Goal: Task Accomplishment & Management: Complete application form

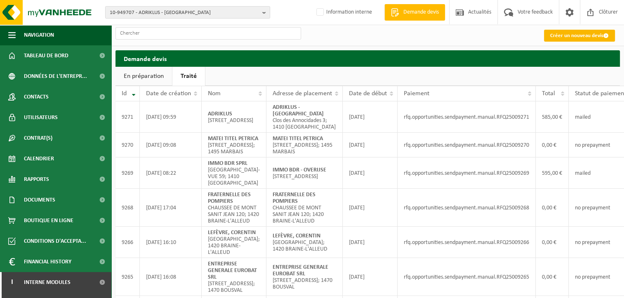
click at [570, 35] on link "Créer un nouveau devis" at bounding box center [579, 36] width 71 height 12
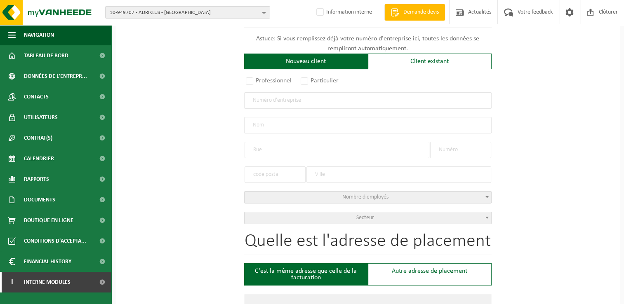
scroll to position [124, 0]
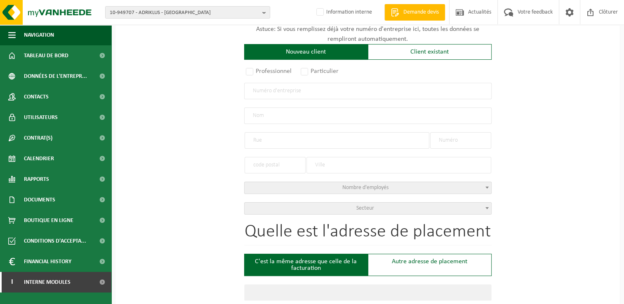
click at [270, 92] on input "text" at bounding box center [367, 91] width 247 height 16
type input "0439907767"
radio input "true"
type input "0439907767"
type input "ADDED V@LUE ENGINEERING BV"
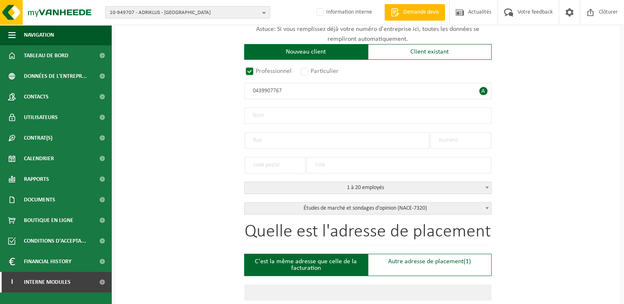
type input "AVENUE DE FLORÉAL"
type input "156"
type input "1180"
type input "UCCLE"
select select "D"
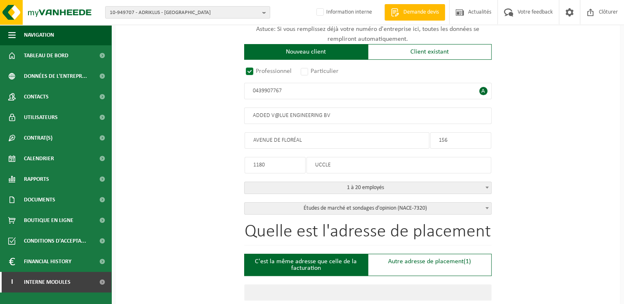
select select "NACE_7320"
type input "ADDED V@LUE ENGINEERING BV"
type input "AVENUE DE FLORÉAL"
type input "156"
type input "1180"
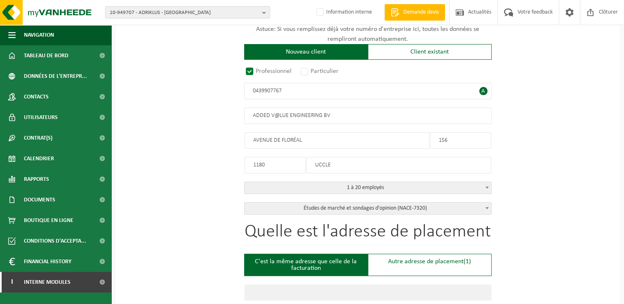
type input "UCCLE"
type input "2047639910"
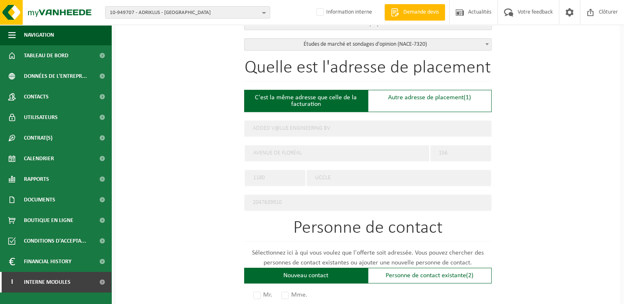
scroll to position [288, 0]
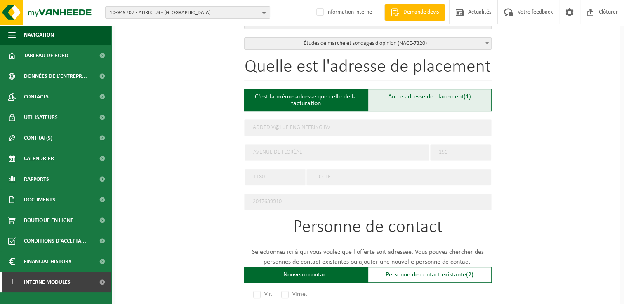
type input "0439907767"
click at [412, 102] on div "Autre adresse de placement (1)" at bounding box center [430, 100] width 124 height 22
type input "Chantier -"
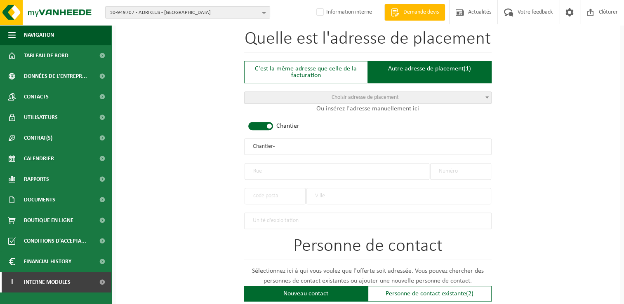
scroll to position [371, 0]
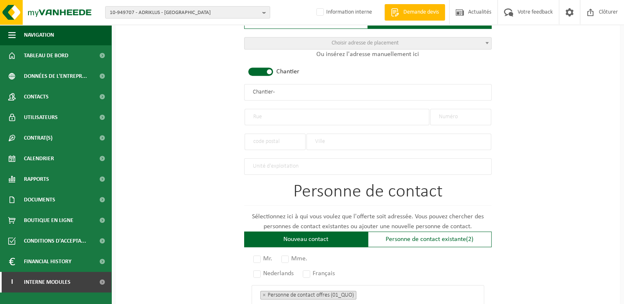
click at [279, 115] on input "text" at bounding box center [336, 117] width 185 height 16
type input "Guldensporen"
type input "10"
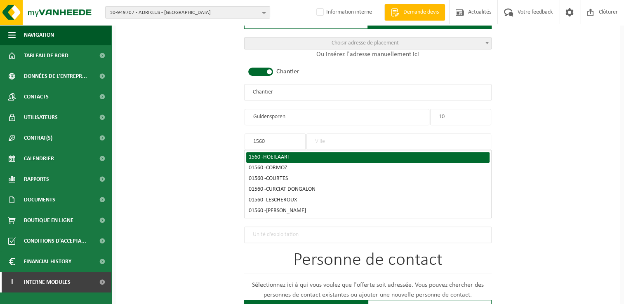
type input "1560"
click at [268, 156] on span "HOEILAART" at bounding box center [276, 157] width 27 height 6
type input "HOEILAART"
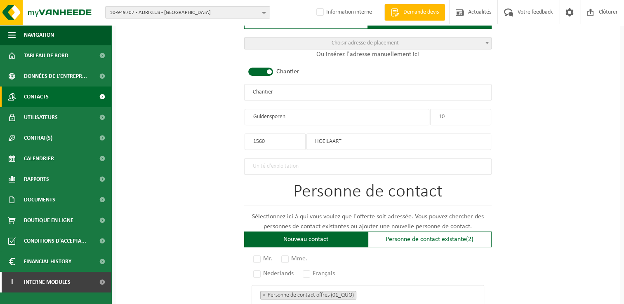
drag, startPoint x: 298, startPoint y: 90, endPoint x: 18, endPoint y: 91, distance: 279.8
click at [18, 91] on div "Navigation Demande devis Actualités Votre feedback Clôturer Tableau de bord Don…" at bounding box center [312, 67] width 624 height 876
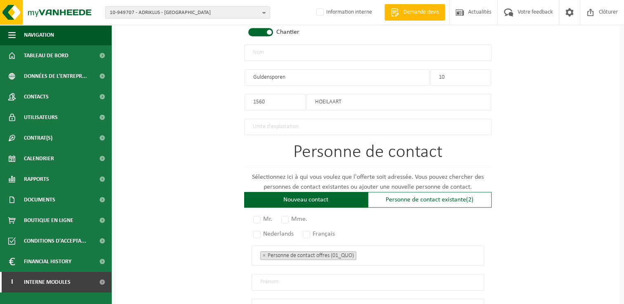
scroll to position [453, 0]
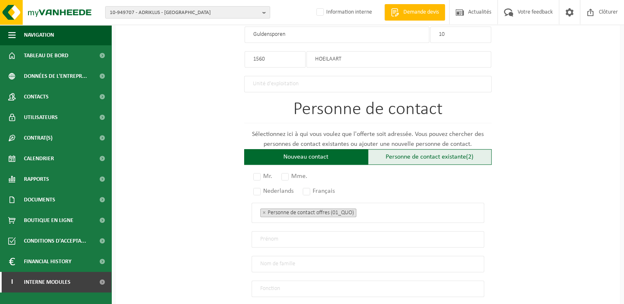
click at [435, 157] on div "Personne de contact existante (2)" at bounding box center [430, 157] width 124 height 16
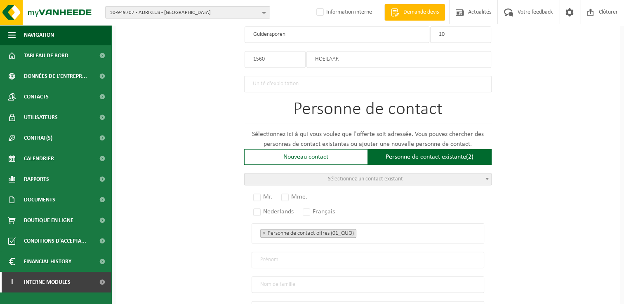
click at [403, 179] on span "Sélectionnez un contact existant" at bounding box center [367, 179] width 246 height 12
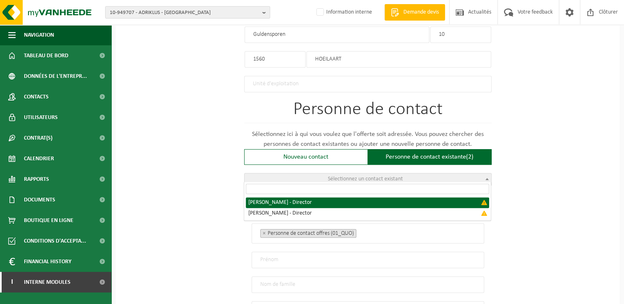
select select "{"code":"","firstname":"DOMINIQUE","surname":"RAEMDONCK","gender":"Unknown","po…"
type input "DOMINIQUE"
type input "RAEMDONCK"
type input "Director"
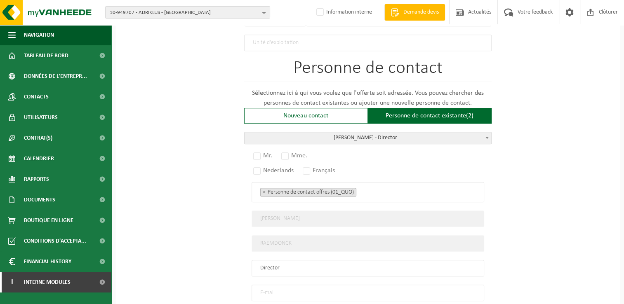
scroll to position [586, 0]
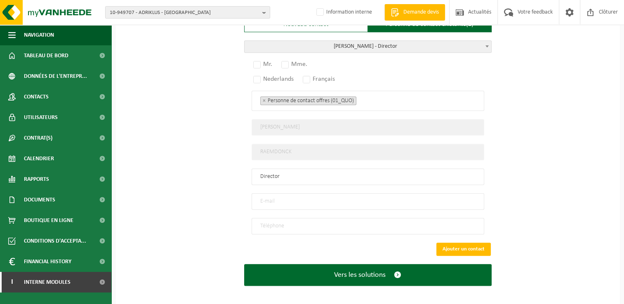
click at [279, 195] on input "email" at bounding box center [367, 201] width 232 height 16
click at [285, 200] on input "email" at bounding box center [367, 201] width 232 height 16
click at [271, 197] on input "email" at bounding box center [367, 201] width 232 height 16
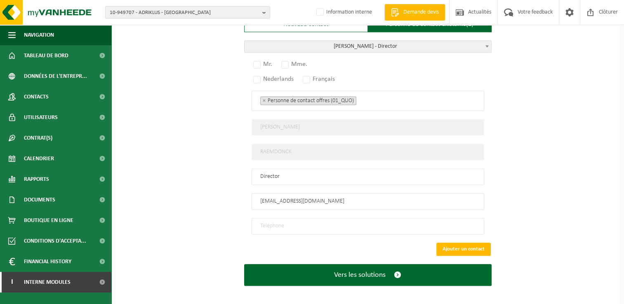
type input "dvb@ave.be"
click at [289, 223] on input "tel" at bounding box center [367, 226] width 232 height 16
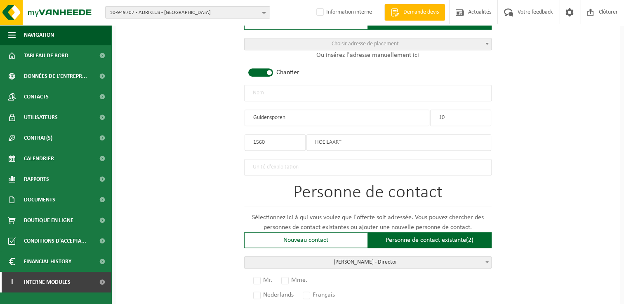
scroll to position [371, 0]
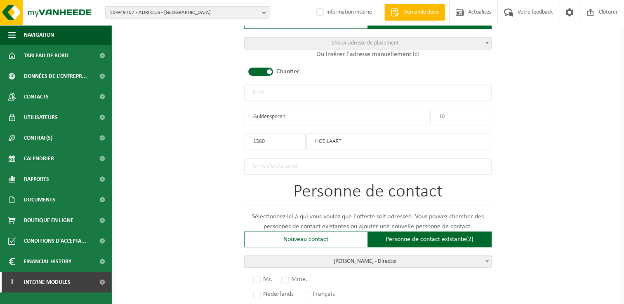
click at [265, 84] on input "text" at bounding box center [367, 92] width 247 height 16
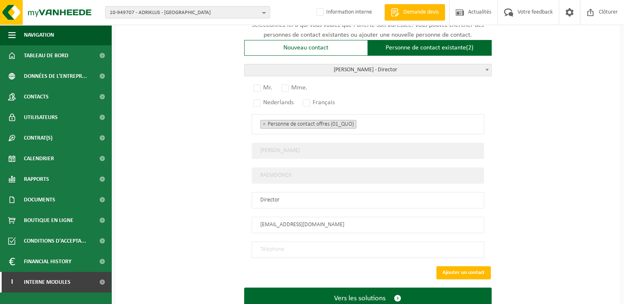
scroll to position [577, 0]
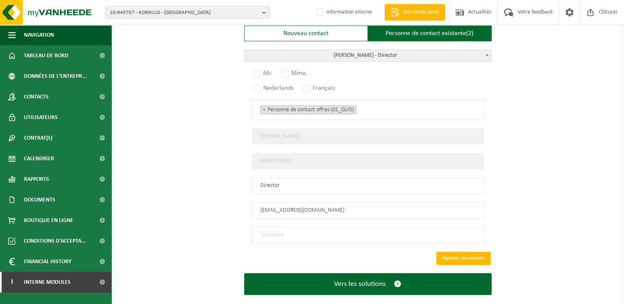
type input "ADDED VALUE ENGINEERING - HOEILAART"
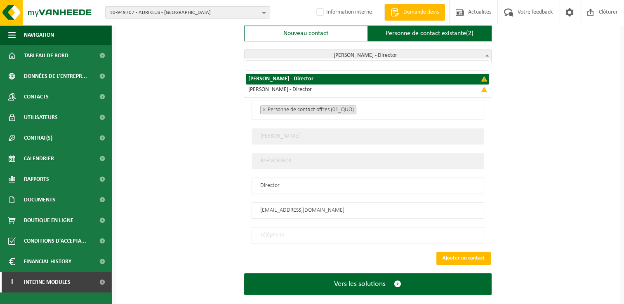
click at [445, 52] on span "RAEMDONCK DOMINIQUE - Director" at bounding box center [367, 56] width 246 height 12
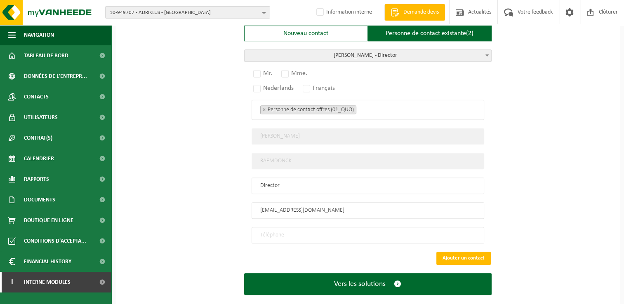
drag, startPoint x: 302, startPoint y: 207, endPoint x: 218, endPoint y: 206, distance: 83.7
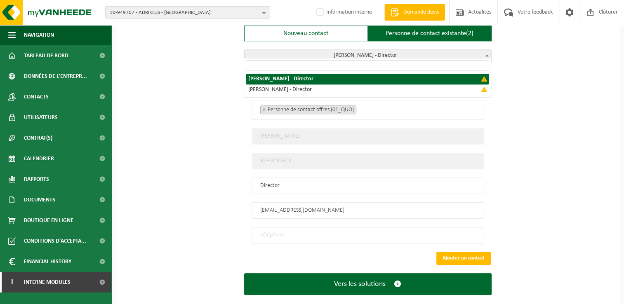
click at [396, 54] on span "RAEMDONCK DOMINIQUE - Director" at bounding box center [367, 56] width 246 height 12
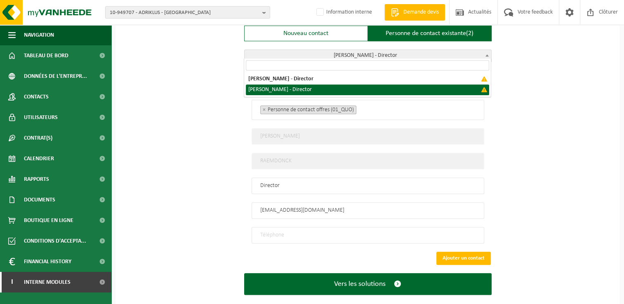
select select "{"code":"","firstname":"DIDIER","surname":"VANDER BRUGGHEN","gender":"Unknown",…"
type input "DIDIER"
type input "VANDER BRUGGHEN"
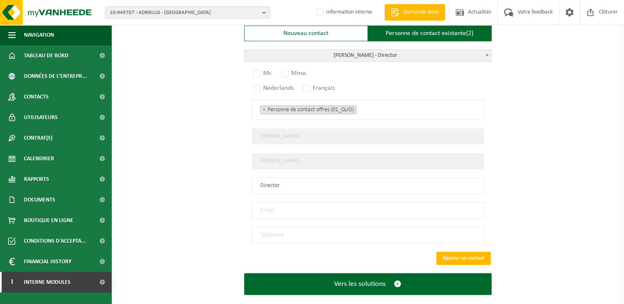
click at [291, 209] on input "email" at bounding box center [367, 210] width 232 height 16
paste input "dvb@ave.be"
type input "dvb@ave.be"
click at [262, 69] on label "Mr." at bounding box center [262, 74] width 23 height 12
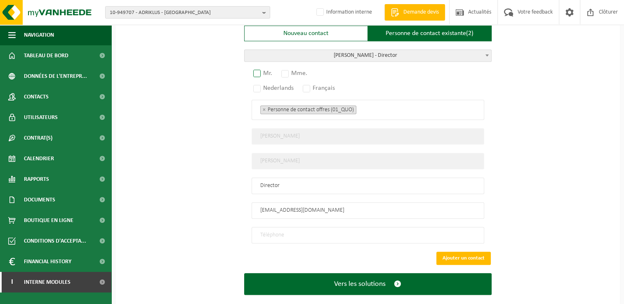
radio input "true"
click at [310, 85] on label "Français" at bounding box center [319, 88] width 36 height 12
radio input "true"
click at [278, 236] on input "tel" at bounding box center [367, 235] width 232 height 16
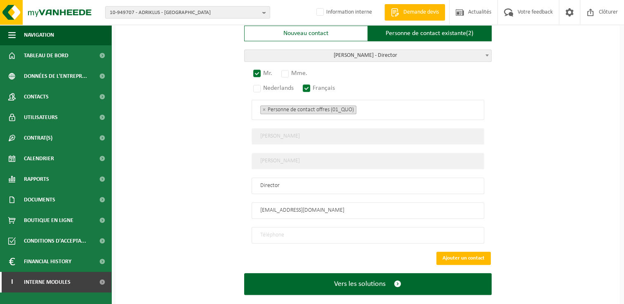
click at [280, 228] on input "tel" at bounding box center [367, 235] width 232 height 16
paste input "475770329"
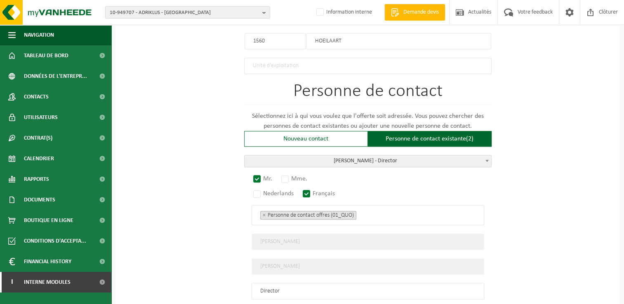
scroll to position [371, 0]
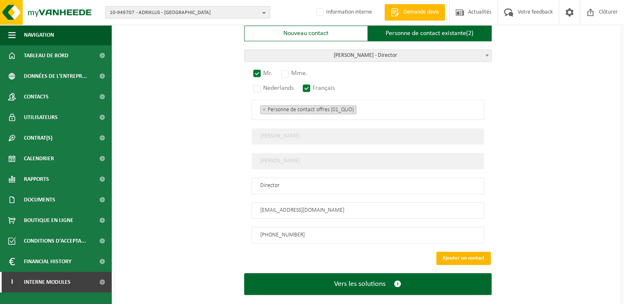
type input "+32 475 77 03 29"
click at [474, 252] on button "Ajouter un contact" at bounding box center [463, 258] width 54 height 13
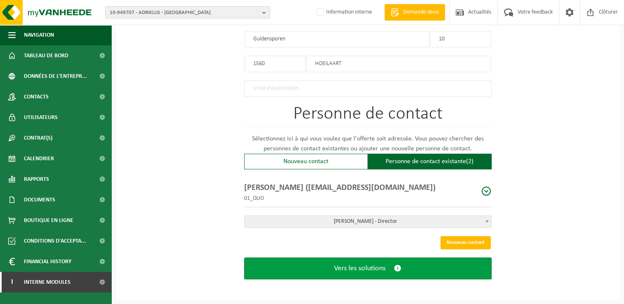
scroll to position [445, 0]
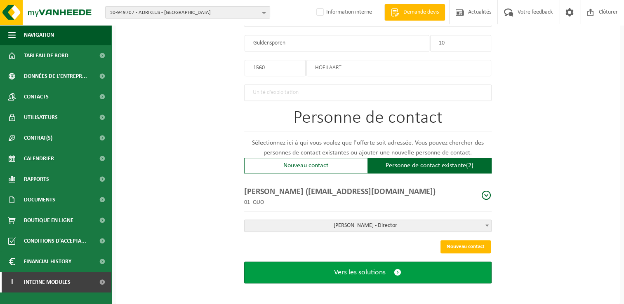
click at [384, 270] on span "Vers les solutions" at bounding box center [360, 272] width 52 height 9
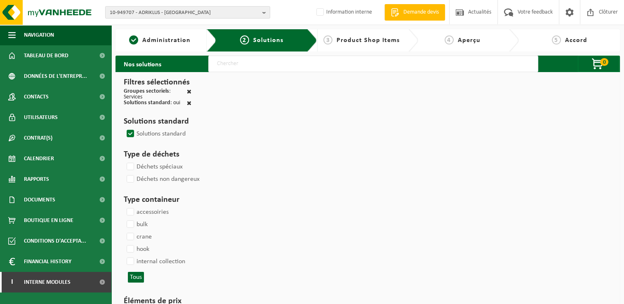
click at [249, 66] on input "text" at bounding box center [373, 64] width 330 height 16
type input "000291"
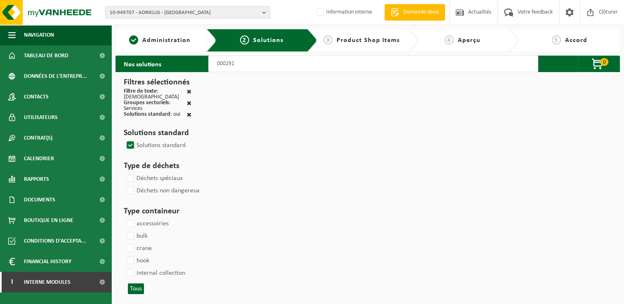
select select
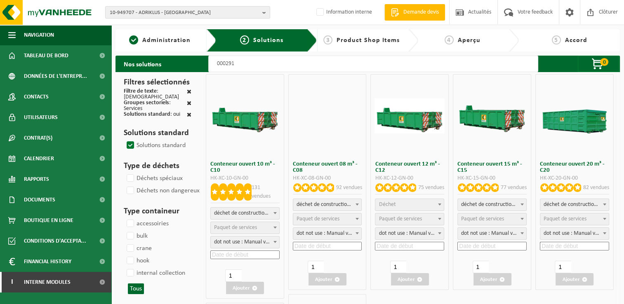
select select
select select "197"
select select
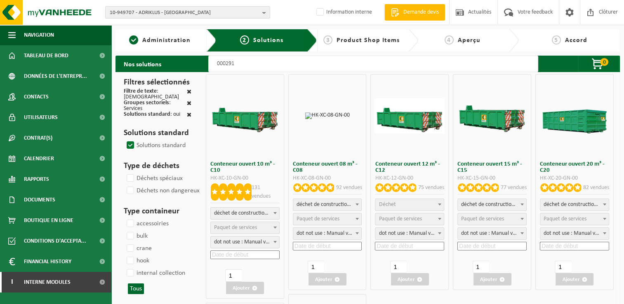
select select
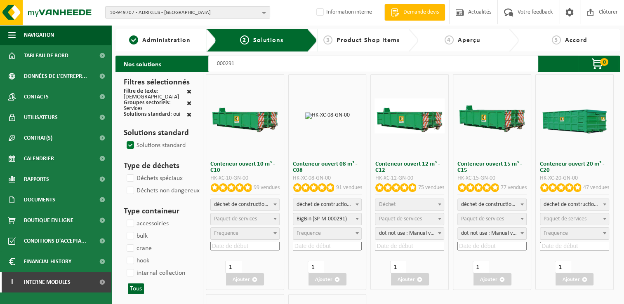
select select
select select "25"
select select
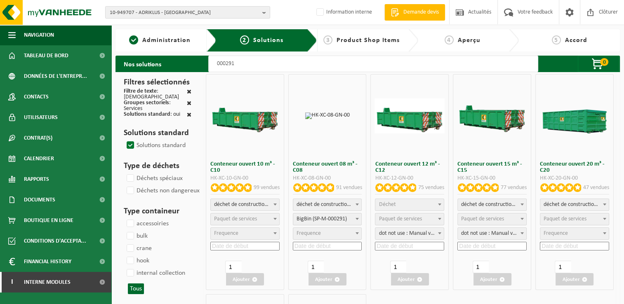
select select "197"
select select
select select "197"
select select
select select "25"
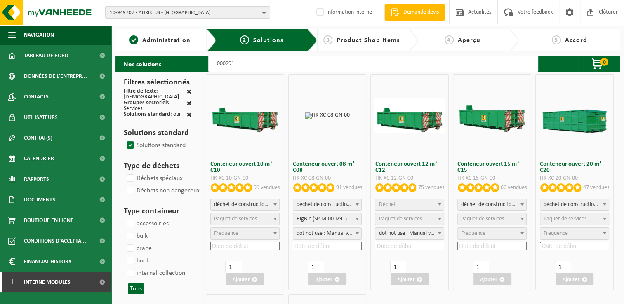
select select "25"
click at [325, 242] on input at bounding box center [327, 246] width 69 height 9
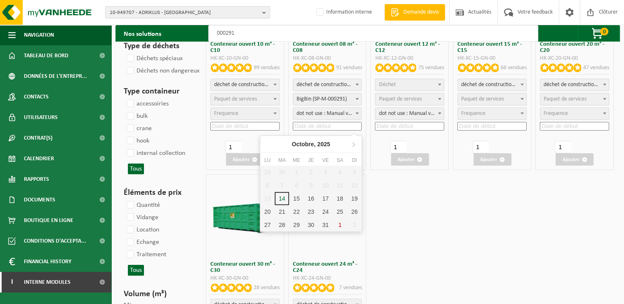
scroll to position [124, 0]
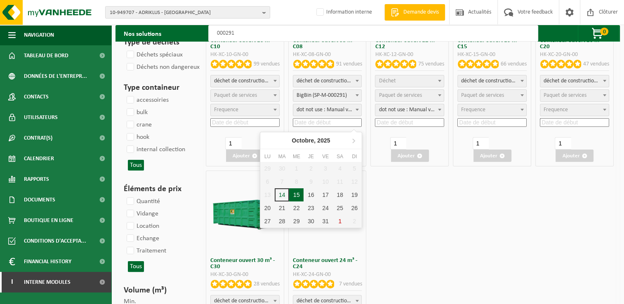
click at [295, 197] on div "15" at bounding box center [296, 194] width 14 height 13
type input "2025-10-15"
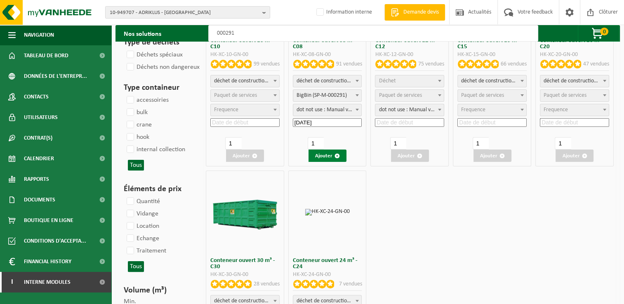
click at [331, 154] on button "Ajouter" at bounding box center [327, 156] width 38 height 12
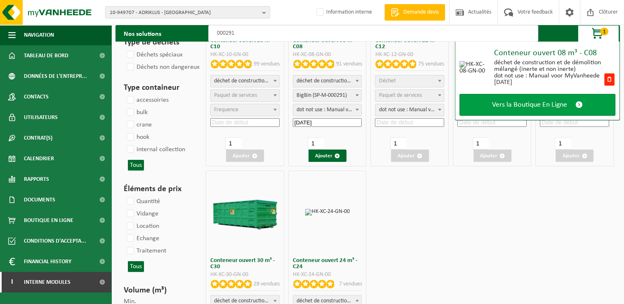
click at [508, 107] on span "Vers la Boutique En Ligne" at bounding box center [529, 105] width 75 height 9
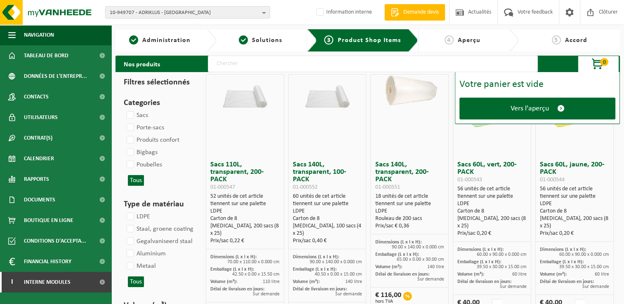
click at [508, 107] on link "Vers l'aperçu" at bounding box center [537, 109] width 156 height 22
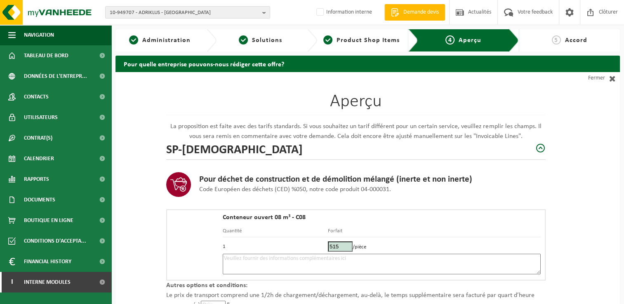
click at [283, 264] on textarea at bounding box center [382, 264] width 318 height 21
type textarea "<"
type textarea "p"
paste textarea "475770329"
click at [302, 259] on textarea "Placement 15/10 - déchets verts - 475770329" at bounding box center [382, 264] width 318 height 21
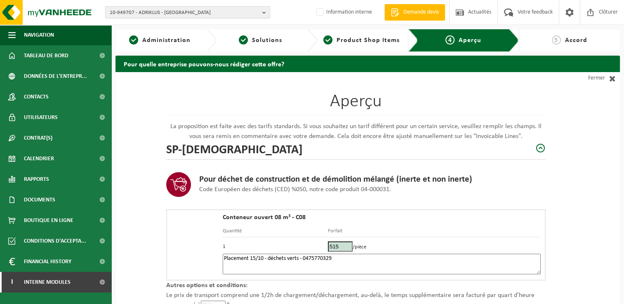
click at [351, 260] on textarea "Placement 15/10 - déchets verts - 0475770329" at bounding box center [382, 264] width 318 height 21
drag, startPoint x: 303, startPoint y: 257, endPoint x: 309, endPoint y: 257, distance: 6.2
click at [303, 257] on textarea "Placement 15/10 - déchets verts - 0475770329" at bounding box center [382, 264] width 318 height 21
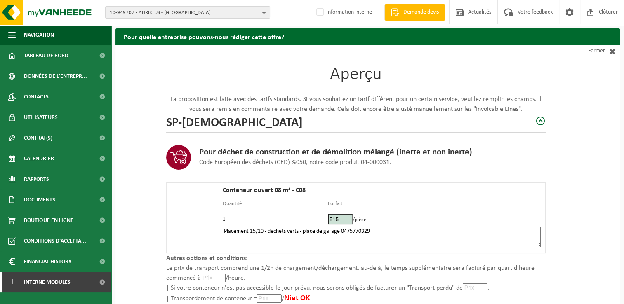
scroll to position [41, 0]
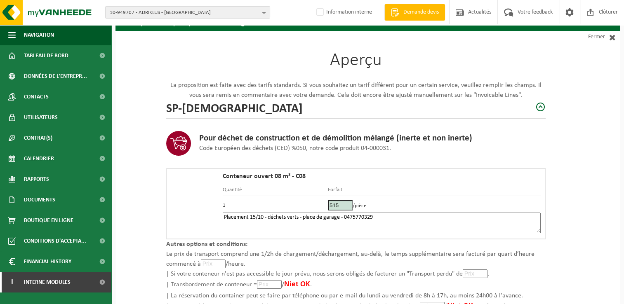
click at [303, 220] on textarea "Placement 15/10 - déchets verts - place de garage - 0475770329" at bounding box center [382, 223] width 318 height 21
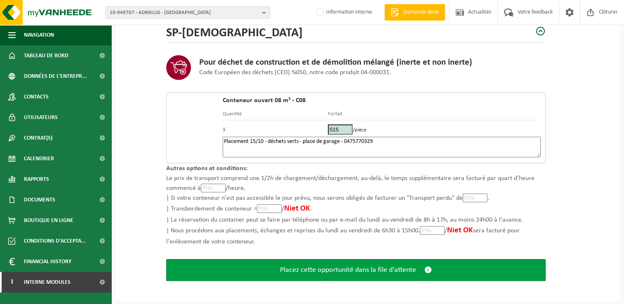
type textarea "Placement 15/10 - déchets verts - place de garage - 0475770329"
click at [375, 275] on button "Placez cette opportunité dans la file d'attente" at bounding box center [355, 270] width 379 height 22
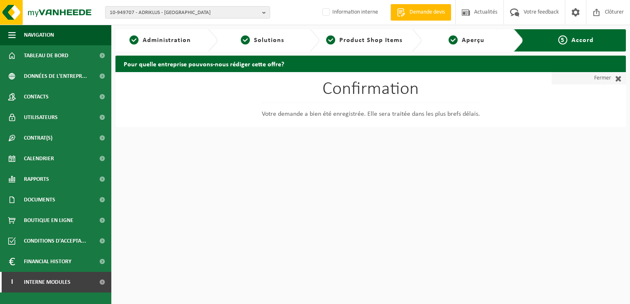
click at [605, 73] on link "Fermer" at bounding box center [588, 78] width 74 height 12
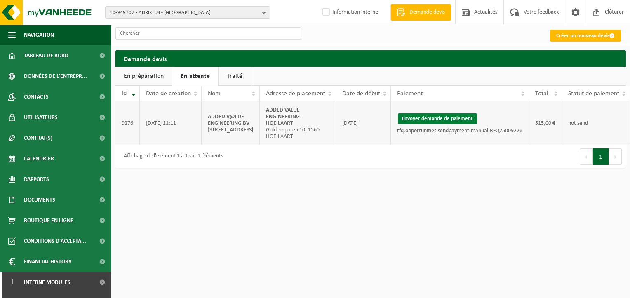
click at [427, 124] on button "Envoyer demande de paiement" at bounding box center [437, 118] width 79 height 11
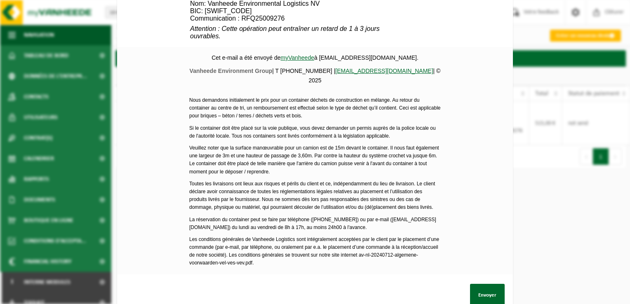
scroll to position [370, 0]
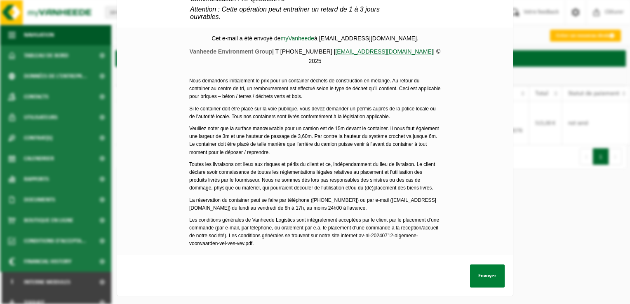
click at [487, 271] on button "Envoyer" at bounding box center [487, 276] width 35 height 23
click at [489, 273] on button "Envoyer" at bounding box center [487, 276] width 35 height 23
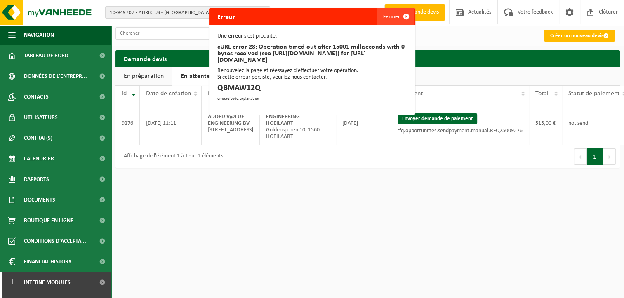
click at [398, 15] on span "button" at bounding box center [406, 16] width 16 height 16
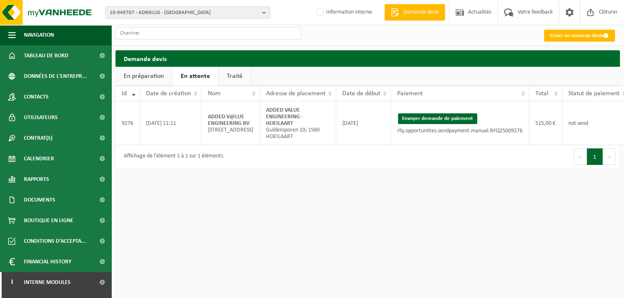
drag, startPoint x: 406, startPoint y: 123, endPoint x: 350, endPoint y: 45, distance: 95.9
click at [406, 123] on button "Envoyer demande de paiement" at bounding box center [437, 118] width 79 height 11
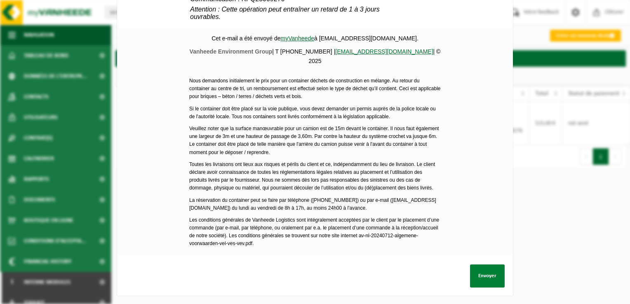
click at [481, 268] on button "Envoyer" at bounding box center [487, 276] width 35 height 23
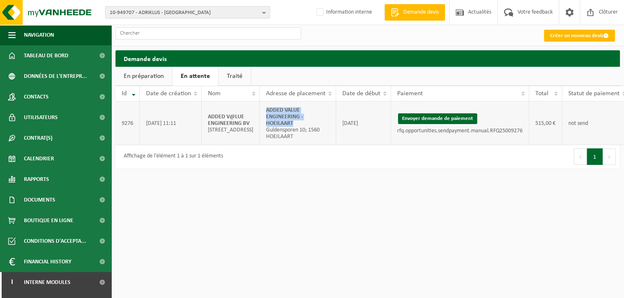
drag, startPoint x: 284, startPoint y: 126, endPoint x: 252, endPoint y: 114, distance: 34.4
click at [260, 114] on td "ADDED VALUE ENGINEERING - HOEILAART Guldensporen 10; 1560 HOEILAART" at bounding box center [298, 123] width 76 height 44
copy strong "ADDED VALUE ENGINEERING - HOEILAART"
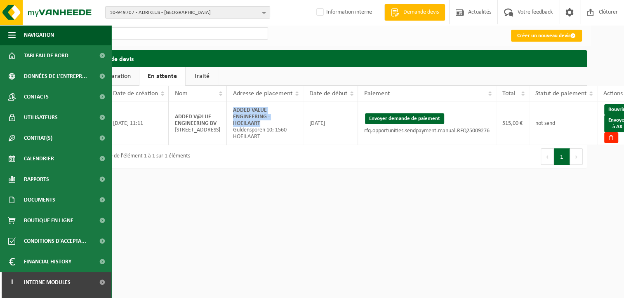
scroll to position [0, 35]
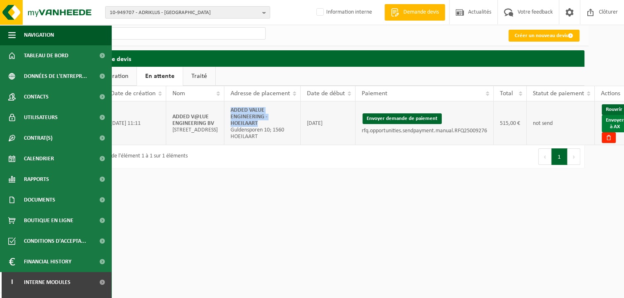
click at [601, 127] on link "Envoyer à AX" at bounding box center [614, 123] width 26 height 17
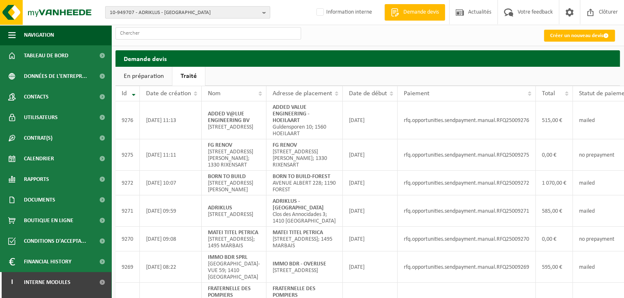
click at [148, 13] on span "10-949707 - ADRIKLUS - [GEOGRAPHIC_DATA]" at bounding box center [184, 13] width 149 height 12
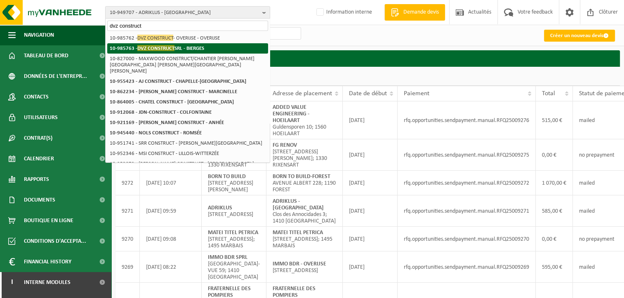
type input "dvz construct"
click at [153, 47] on span "DVZ CONSTRUCT" at bounding box center [155, 48] width 37 height 6
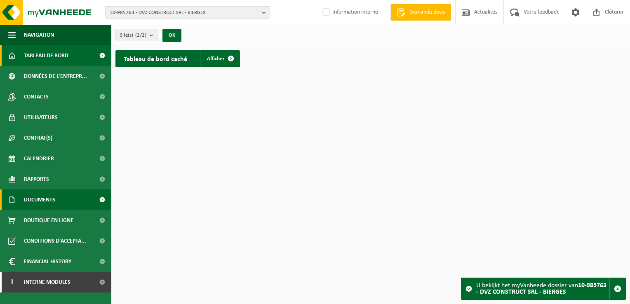
click at [43, 195] on span "Documents" at bounding box center [39, 200] width 31 height 21
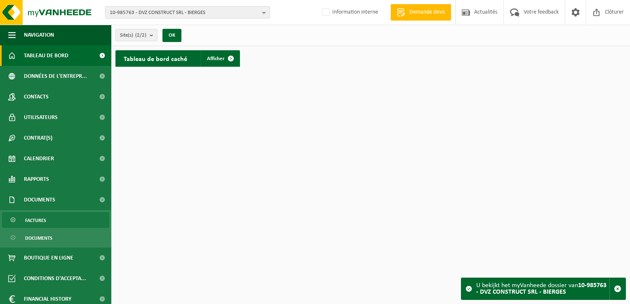
click at [54, 214] on link "Factures" at bounding box center [55, 220] width 107 height 16
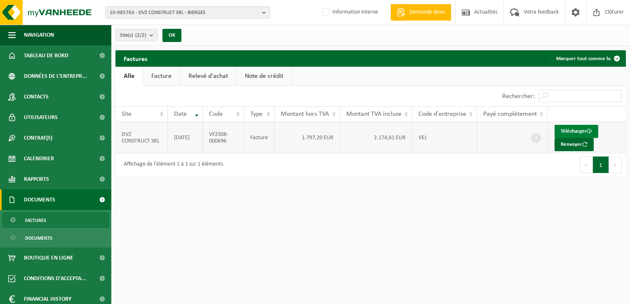
click at [587, 129] on span at bounding box center [588, 131] width 5 height 5
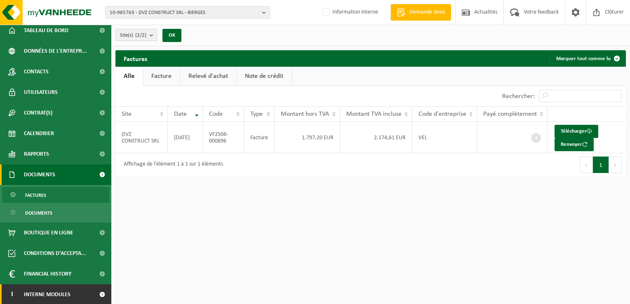
scroll to position [26, 0]
click at [93, 295] on span at bounding box center [102, 294] width 19 height 21
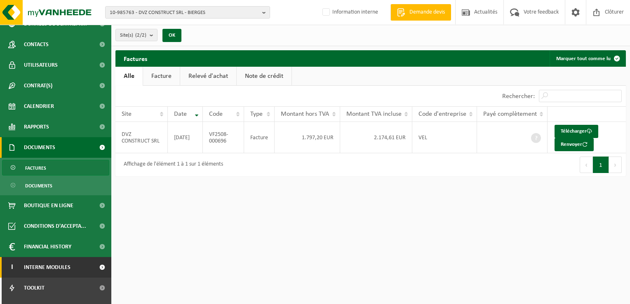
scroll to position [67, 0]
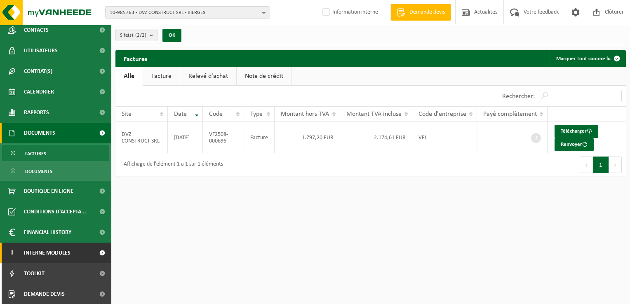
click at [63, 255] on span "Interne modules" at bounding box center [47, 253] width 47 height 21
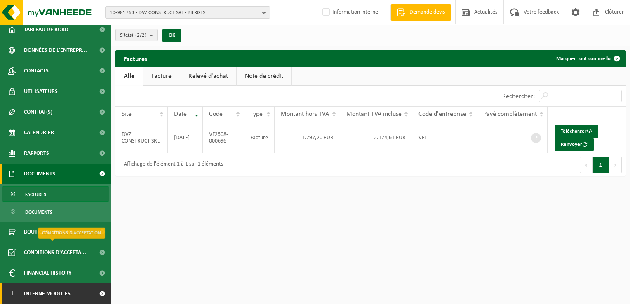
scroll to position [26, 0]
click at [93, 288] on span at bounding box center [102, 294] width 19 height 21
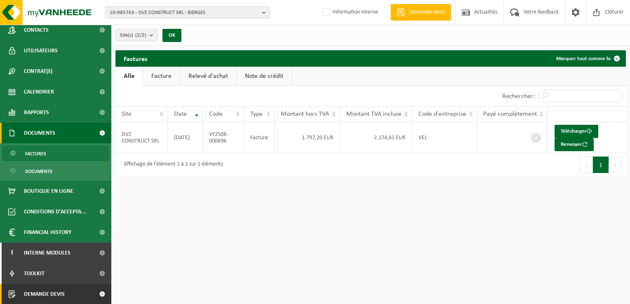
click at [93, 291] on span at bounding box center [102, 294] width 19 height 21
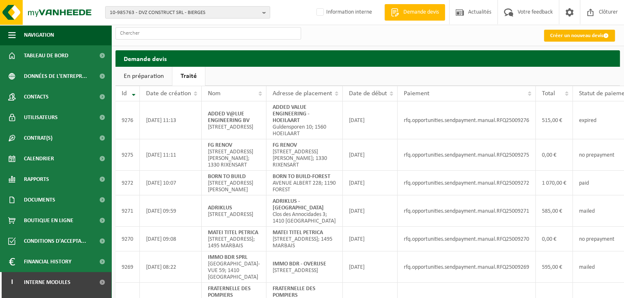
click at [576, 34] on link "Créer un nouveau devis" at bounding box center [579, 36] width 71 height 12
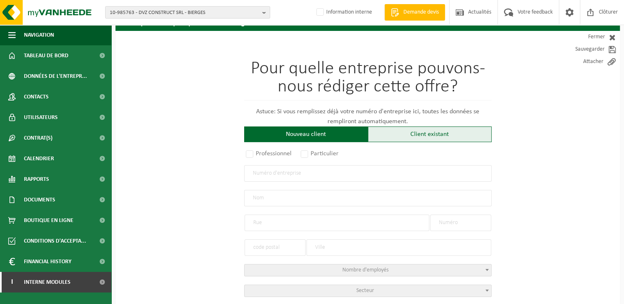
click at [429, 131] on div "Client existant" at bounding box center [430, 135] width 124 height 16
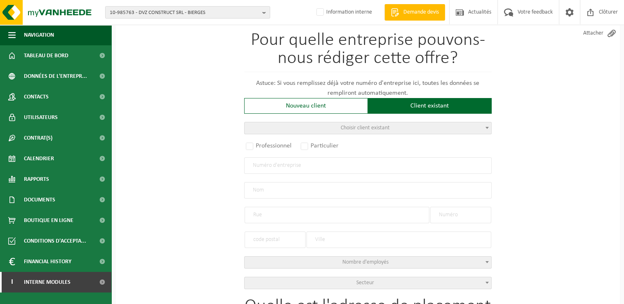
scroll to position [124, 0]
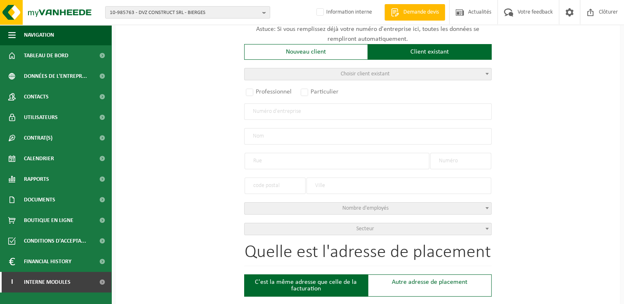
click at [336, 111] on input "text" at bounding box center [367, 111] width 247 height 16
type input "0741670314"
radio input "true"
type input "0741670314"
type input "GP MAKEUP SRL"
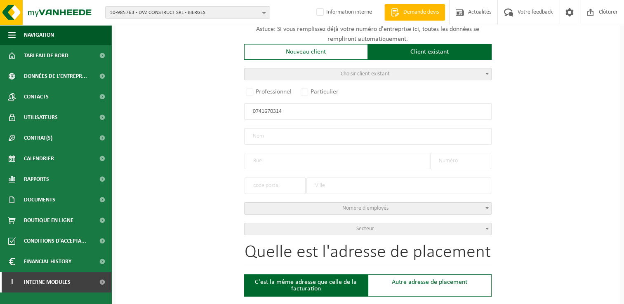
type input "RUE VANDERSTICHELEN"
type input "113"
type input "1080"
type input "MOLENBEEK-SAINT-JEAN"
select select "D"
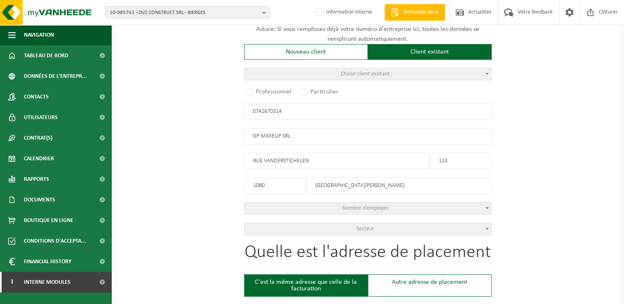
select select "NACE_9622"
type input "GP MAKEUP SRL"
type input "RUE VANDERSTICHELEN"
type input "113"
type input "1080"
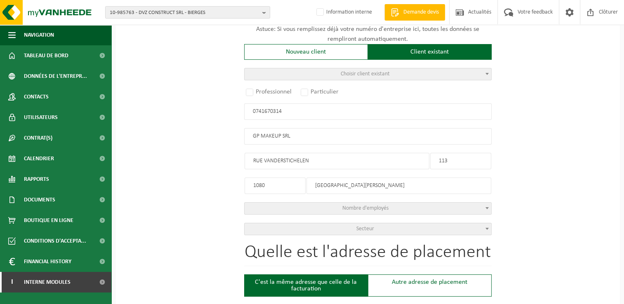
type input "MOLENBEEK-SAINT-JEAN"
type input "2324914905"
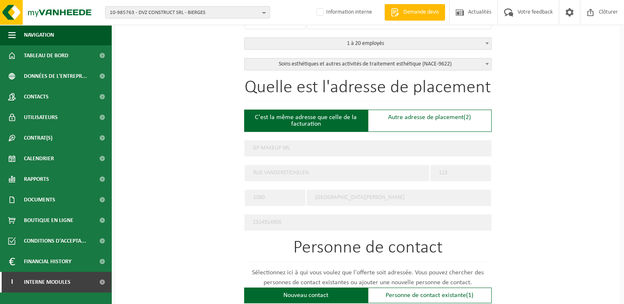
scroll to position [371, 0]
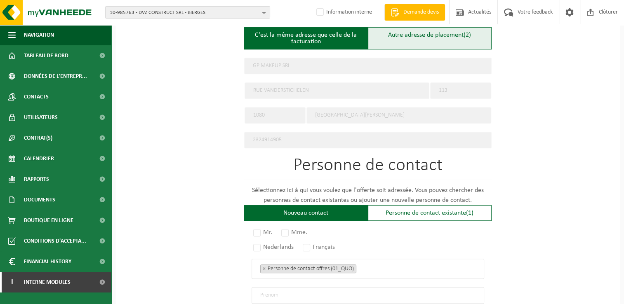
type input "0741670314"
click at [404, 37] on div "Autre adresse de placement (2)" at bounding box center [430, 38] width 124 height 22
type input "Chantier -"
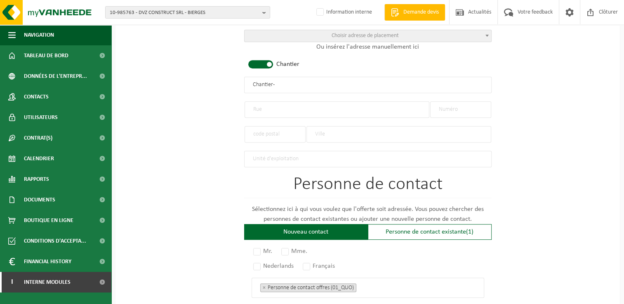
scroll to position [412, 0]
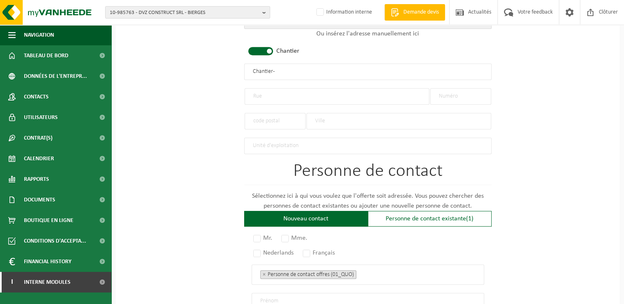
click at [260, 98] on input "text" at bounding box center [336, 96] width 185 height 16
type input "Rue des Acacias"
type input "18"
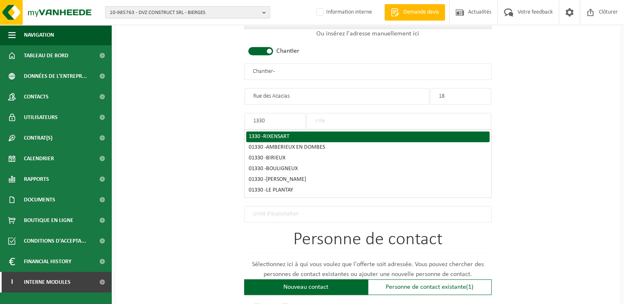
type input "1330"
click at [267, 134] on span "RIXENSART" at bounding box center [276, 137] width 26 height 6
type input "RIXENSART"
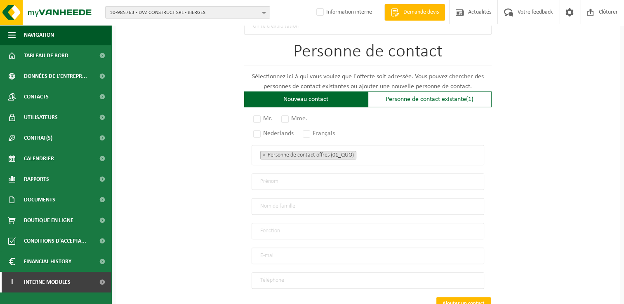
scroll to position [536, 0]
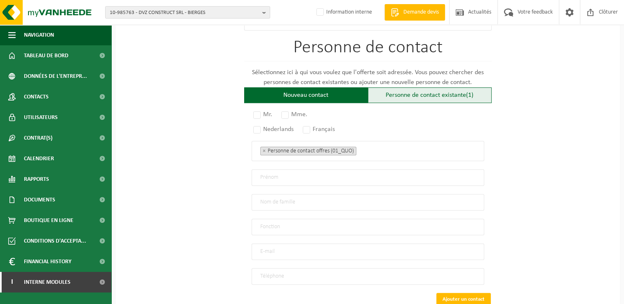
click at [404, 91] on div "Personne de contact existante (1)" at bounding box center [430, 95] width 124 height 16
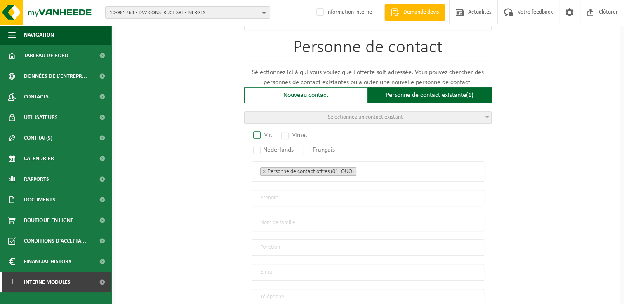
click at [259, 131] on label "Mr." at bounding box center [262, 135] width 23 height 12
radio input "true"
click at [313, 146] on label "Français" at bounding box center [319, 150] width 36 height 12
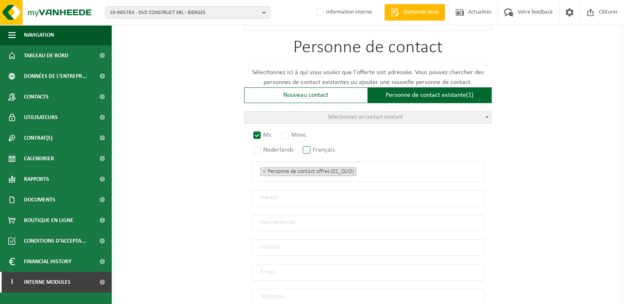
radio input "true"
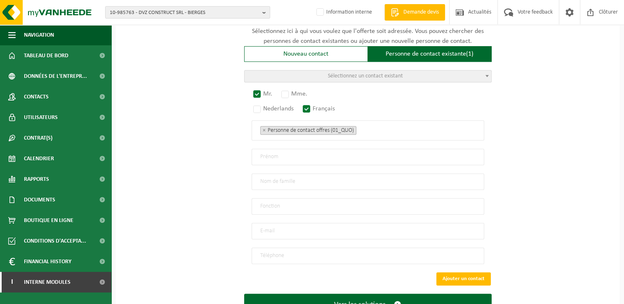
click at [285, 199] on input "text" at bounding box center [367, 206] width 232 height 16
click at [262, 231] on input "email" at bounding box center [367, 231] width 232 height 16
type input "gpmakeupsrl@gmail.com"
click at [283, 250] on input "tel" at bounding box center [367, 256] width 232 height 16
click at [302, 250] on input "tel" at bounding box center [367, 256] width 232 height 16
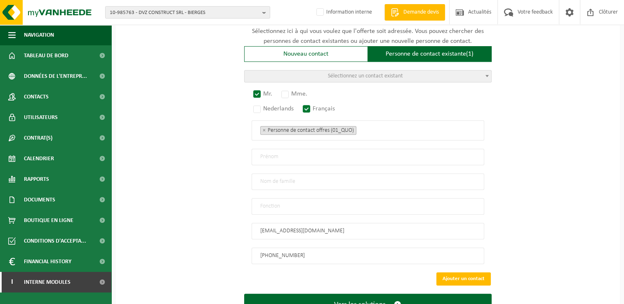
type input "+32 496 10 39 72"
click at [271, 152] on input "text" at bounding box center [367, 157] width 232 height 16
type input "CONTACT"
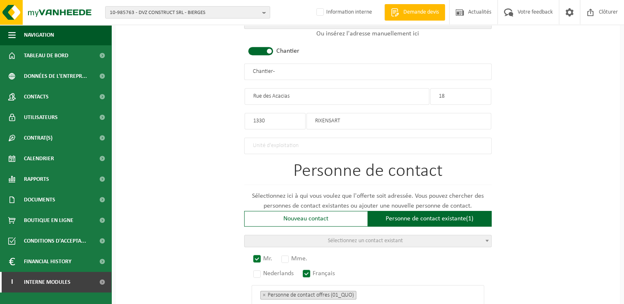
scroll to position [607, 0]
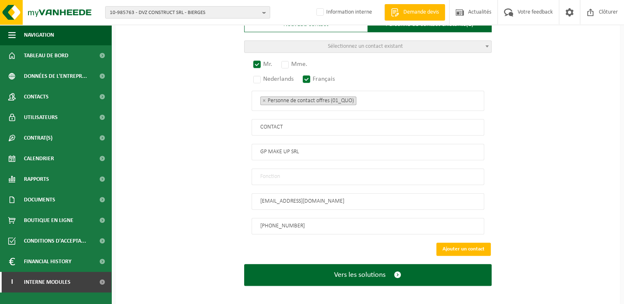
click at [285, 146] on input "GP MAKE UP SRL" at bounding box center [367, 152] width 232 height 16
type input "GP MAKEUP SRL"
click at [283, 169] on input "text" at bounding box center [367, 177] width 232 height 16
type input "Manager"
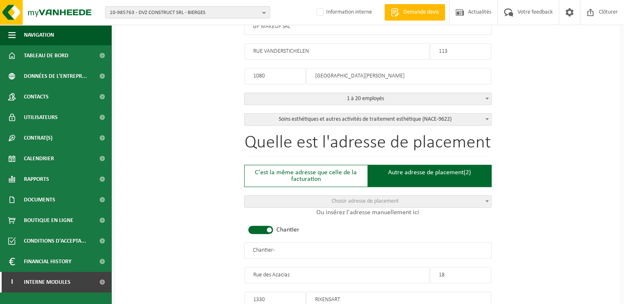
scroll to position [277, 0]
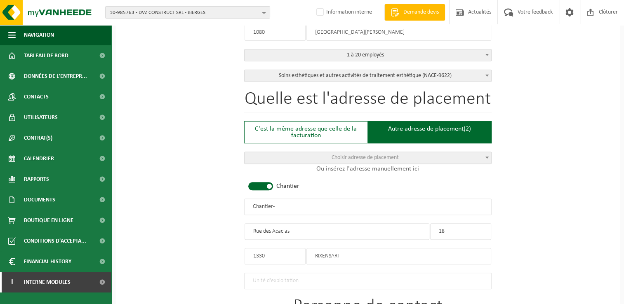
drag, startPoint x: 301, startPoint y: 205, endPoint x: 135, endPoint y: 201, distance: 166.1
click at [135, 201] on div "Pour quelle entreprise pouvons-nous rédiger cette offre? Astuce: Si vous rempli…" at bounding box center [367, 215] width 504 height 841
click at [281, 206] on input "GP MAKEUP - RIXENSART" at bounding box center [367, 207] width 247 height 16
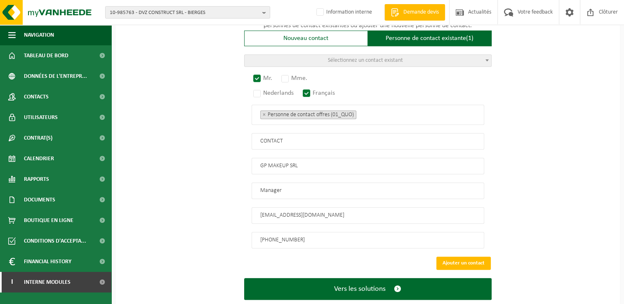
scroll to position [607, 0]
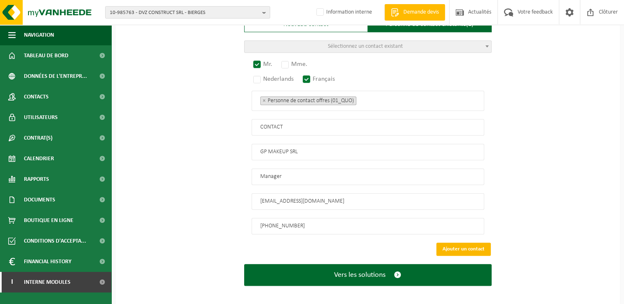
type input "GP MAKEUP - RIXENSART"
click at [447, 243] on button "Ajouter un contact" at bounding box center [463, 249] width 54 height 13
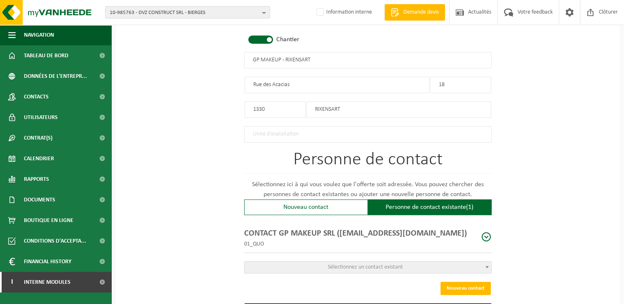
scroll to position [465, 0]
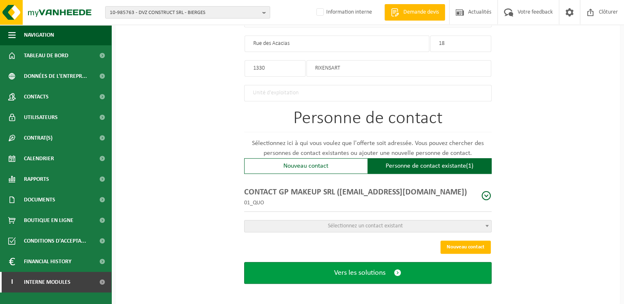
click at [406, 263] on button "Vers les solutions" at bounding box center [367, 273] width 247 height 22
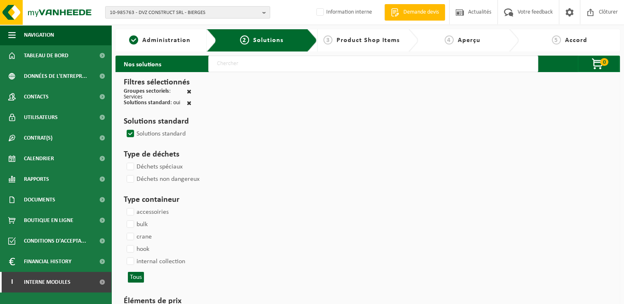
click at [234, 71] on input "text" at bounding box center [373, 64] width 330 height 16
type input "000291"
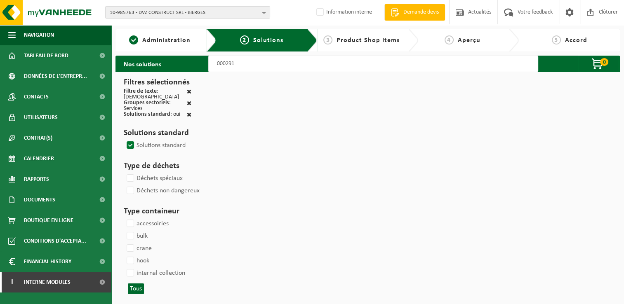
select select
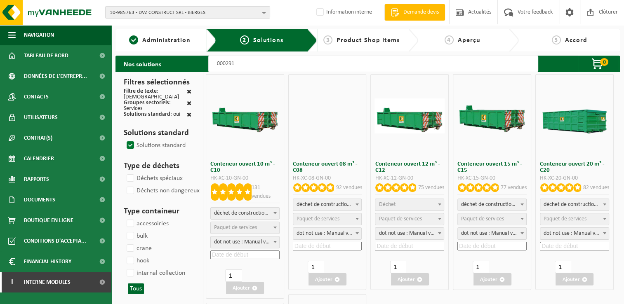
select select
select select "197"
select select
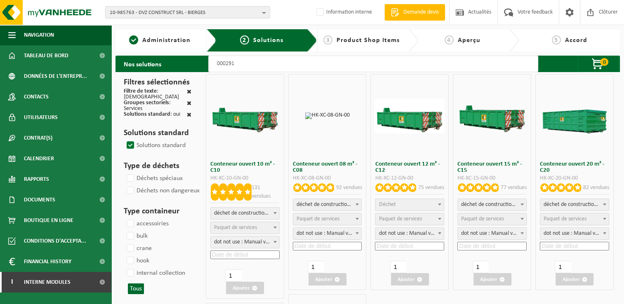
select select
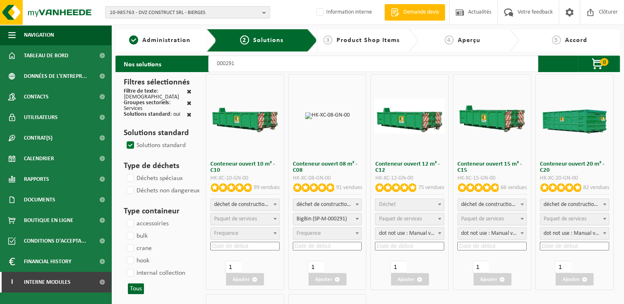
select select
select select "197"
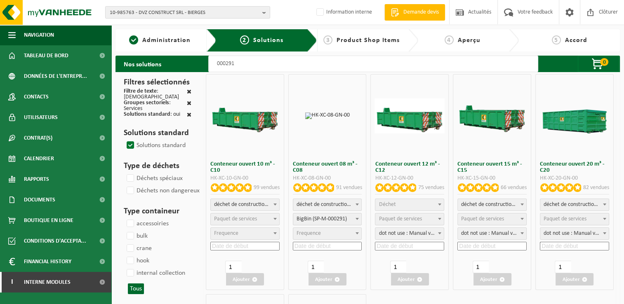
select select
select select "197"
select select
select select "25"
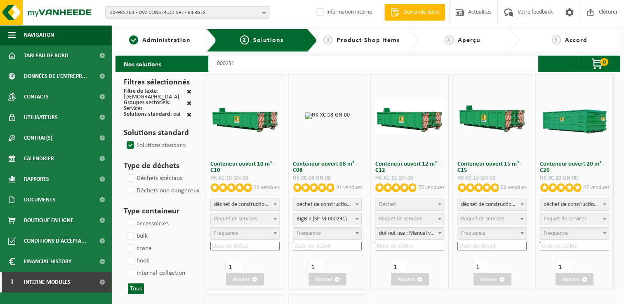
select select "25"
click at [317, 251] on div "déchet de construction et de démolition mélangé (inerte et non inerte) déchet d…" at bounding box center [327, 226] width 69 height 54
click at [320, 245] on input at bounding box center [327, 246] width 69 height 9
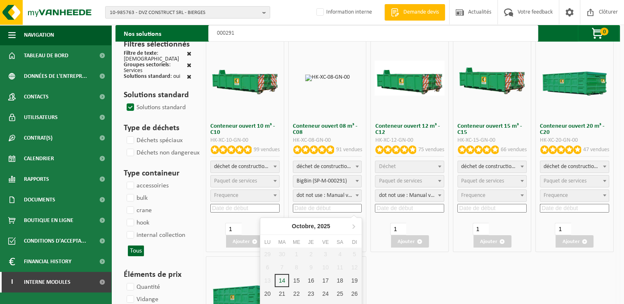
scroll to position [82, 0]
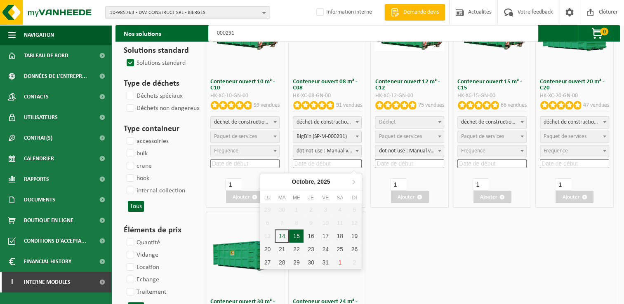
click at [300, 236] on div "15" at bounding box center [296, 236] width 14 height 13
type input "[DATE]"
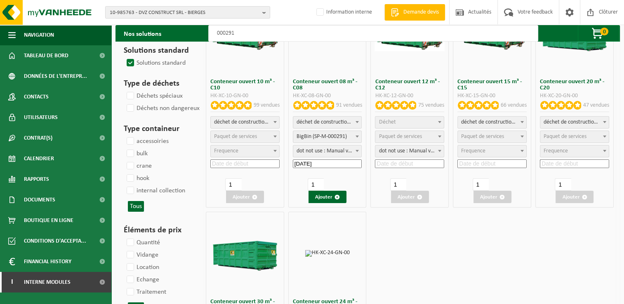
click at [337, 203] on div "Conteneur ouvert 08 m³ - C08 HK-XC-08-GN-00 91 vendues déchet de construction e…" at bounding box center [327, 100] width 78 height 216
click at [334, 197] on button "Ajouter" at bounding box center [327, 197] width 38 height 12
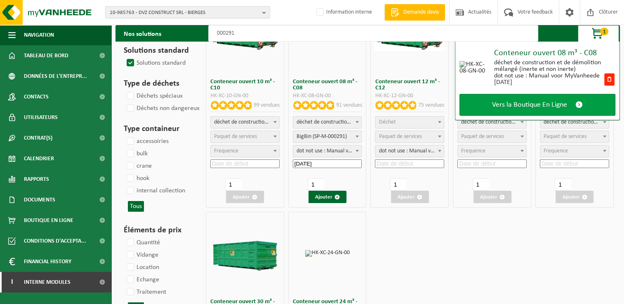
click at [529, 101] on span "Vers la Boutique En Ligne" at bounding box center [529, 105] width 75 height 9
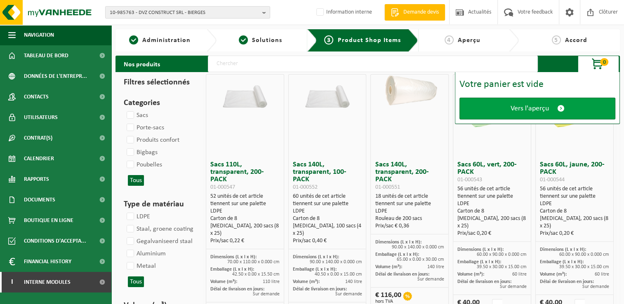
click at [529, 106] on span "Vers l'aperçu" at bounding box center [529, 108] width 38 height 9
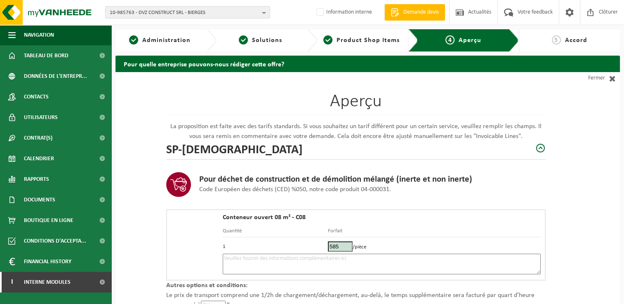
click at [303, 261] on textarea at bounding box center [382, 264] width 318 height 21
type textarea "p"
click at [608, 261] on div "Aperçu La proposition est faite avec des tarifs standards. Si vous souhaitez un…" at bounding box center [367, 245] width 504 height 347
drag, startPoint x: 611, startPoint y: 145, endPoint x: 593, endPoint y: 156, distance: 21.3
click at [611, 145] on div "Aperçu La proposition est faite avec des tarifs standards. Si vous souhaitez un…" at bounding box center [367, 245] width 504 height 347
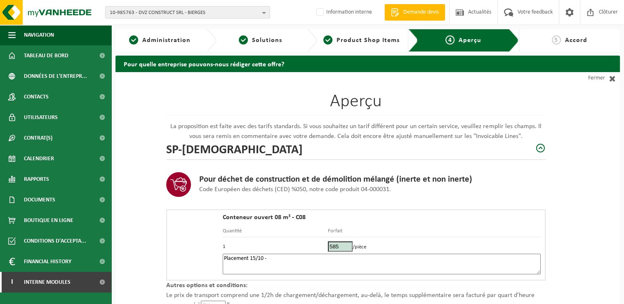
click at [361, 259] on textarea "Placement 15/10 -" at bounding box center [382, 264] width 318 height 21
paste textarea "496103972"
click at [268, 255] on textarea "Placement 15/10 - 496103972" at bounding box center [382, 264] width 318 height 21
click at [286, 259] on textarea "Placement 15/10 - Briqueset terre - 0496103972" at bounding box center [382, 264] width 318 height 21
click at [366, 261] on textarea "Placement 15/10 - Briques et terre - 0496103972" at bounding box center [382, 264] width 318 height 21
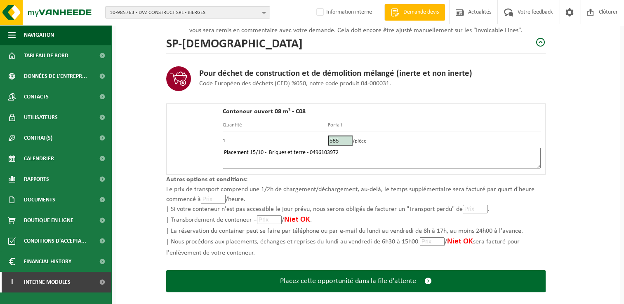
scroll to position [117, 0]
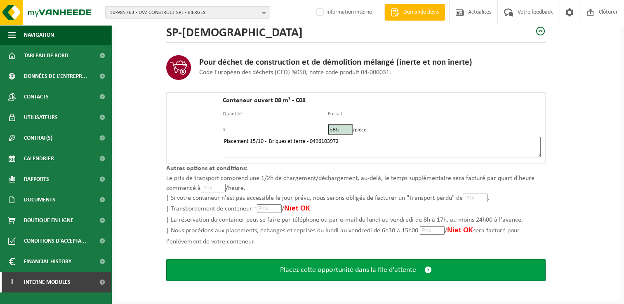
type textarea "Placement 15/10 - Briques et terre - 0496103972"
click at [382, 271] on span "Placez cette opportunité dans la file d'attente" at bounding box center [348, 270] width 136 height 9
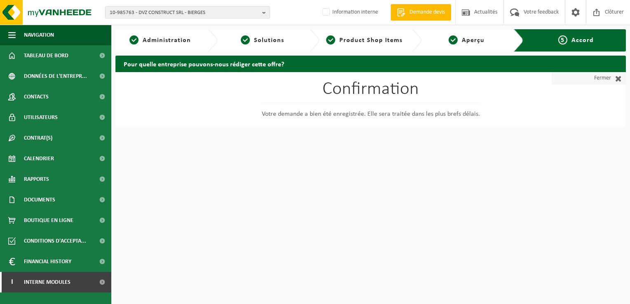
click at [606, 81] on link "Fermer" at bounding box center [588, 78] width 74 height 12
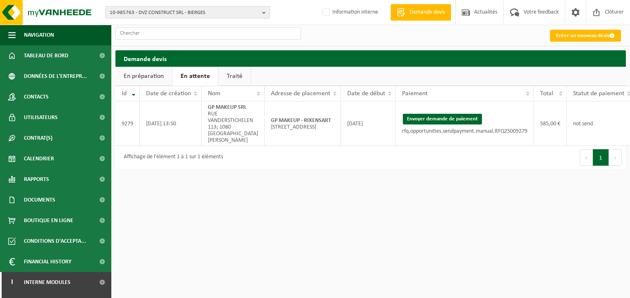
scroll to position [0, 40]
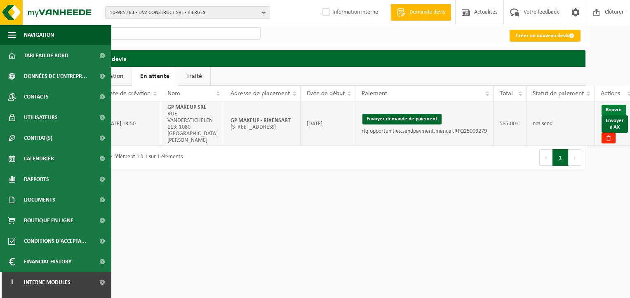
click at [607, 108] on link "Rouvrir" at bounding box center [613, 110] width 25 height 11
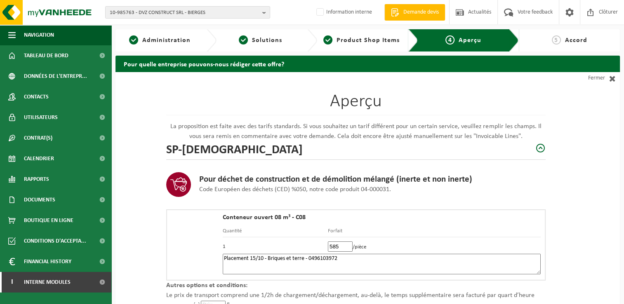
click at [379, 266] on textarea "Placement 15/10 - Briques et terre - 0496103972" at bounding box center [382, 264] width 318 height 21
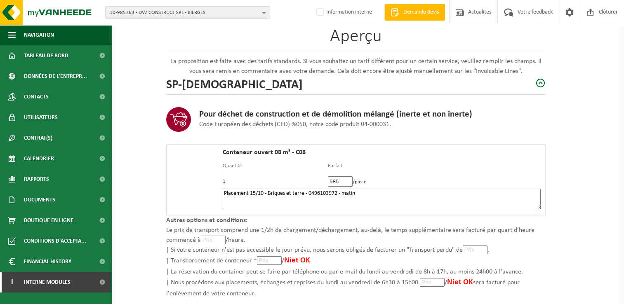
scroll to position [117, 0]
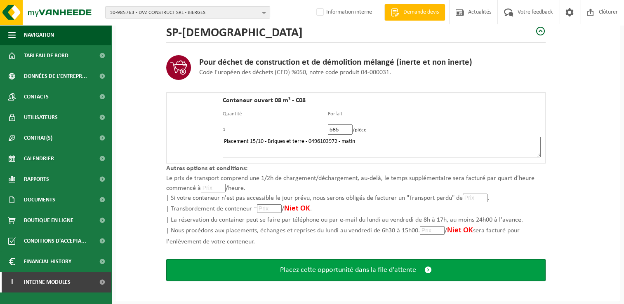
type textarea "Placement 15/10 - Briques et terre - 0496103972 - matin"
click at [403, 276] on button "Placez cette opportunité dans la file d'attente" at bounding box center [355, 270] width 379 height 22
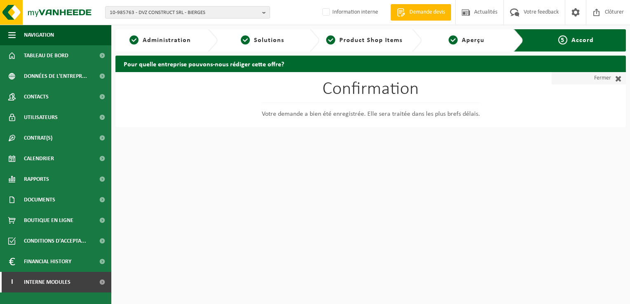
click at [608, 79] on link "Fermer" at bounding box center [588, 78] width 74 height 12
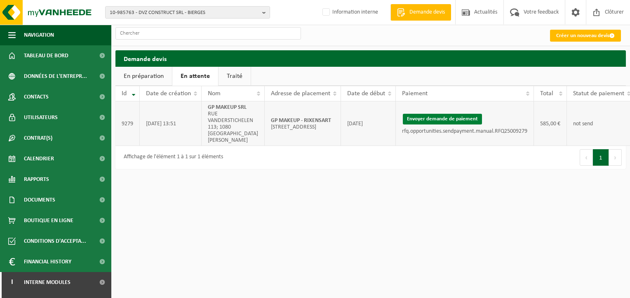
click at [432, 117] on button "Envoyer demande de paiement" at bounding box center [442, 119] width 79 height 11
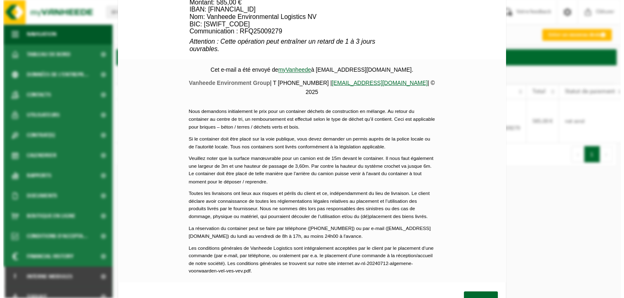
scroll to position [370, 0]
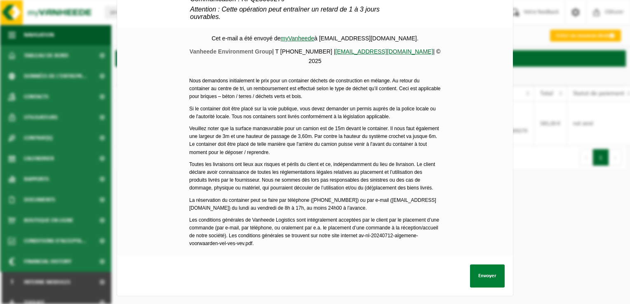
click at [484, 272] on button "Envoyer" at bounding box center [487, 276] width 35 height 23
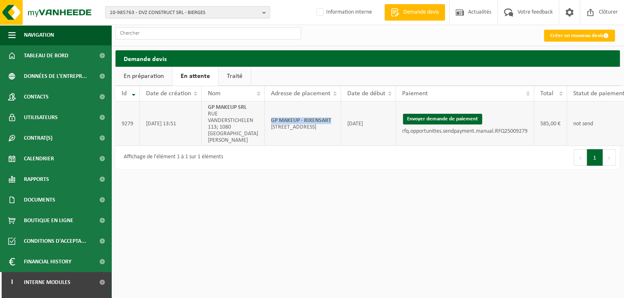
drag, startPoint x: 328, startPoint y: 118, endPoint x: 263, endPoint y: 117, distance: 64.7
click at [265, 117] on td "GP MAKEUP - RIXENSART Rue des Acacias 18; 1330 RIXENSART" at bounding box center [303, 123] width 76 height 45
copy strong "GP MAKEUP - RIXENSART"
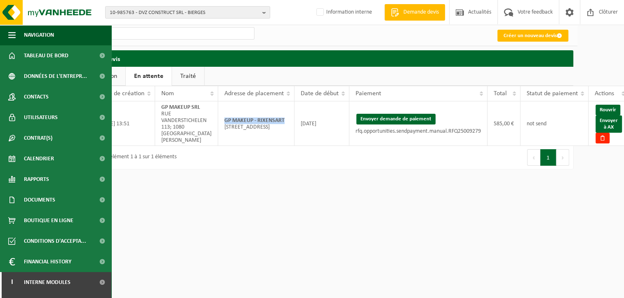
drag, startPoint x: 602, startPoint y: 121, endPoint x: 349, endPoint y: 33, distance: 267.6
click at [602, 121] on link "Envoyer à AX" at bounding box center [608, 123] width 26 height 17
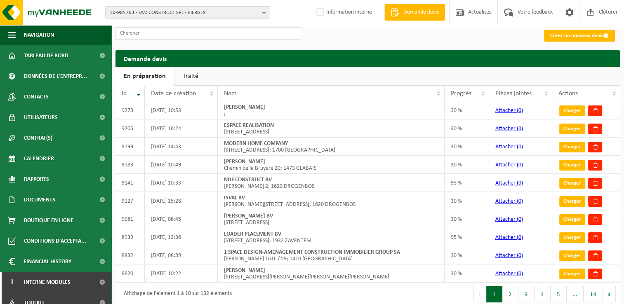
click at [612, 63] on h2 "Demande devis" at bounding box center [367, 58] width 504 height 16
click at [180, 75] on link "Traité" at bounding box center [190, 76] width 32 height 19
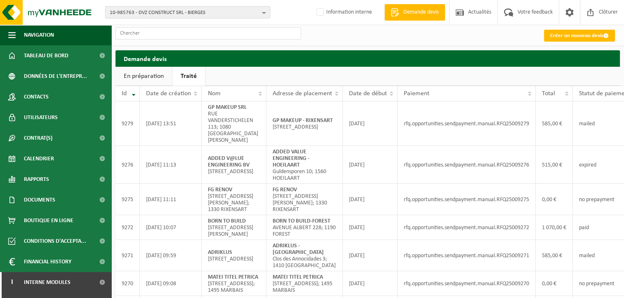
click at [162, 12] on span "10-985763 - DVZ CONSTRUCT SRL - BIERGES" at bounding box center [184, 13] width 149 height 12
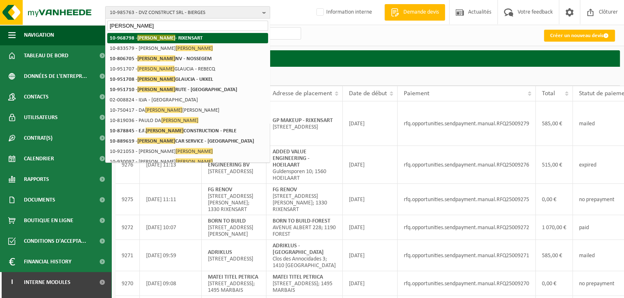
type input "silva"
click at [144, 35] on span "SILVA" at bounding box center [156, 38] width 38 height 6
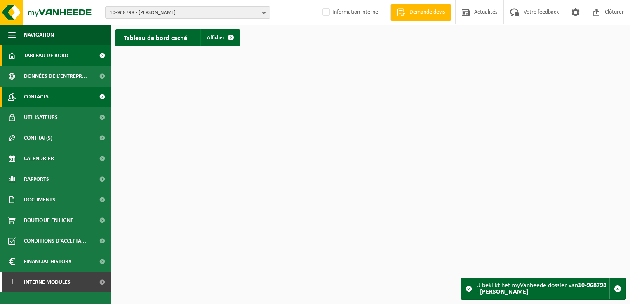
click at [41, 98] on span "Contacts" at bounding box center [36, 97] width 25 height 21
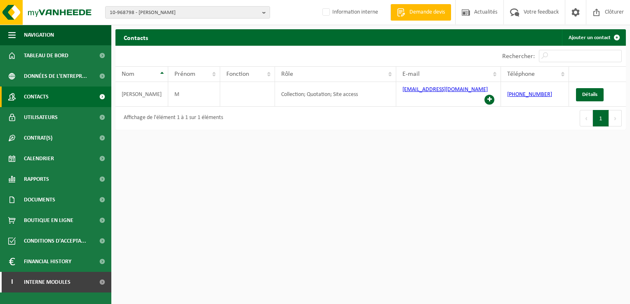
click at [210, 292] on html "10-968798 - [PERSON_NAME] 10-968798 - [PERSON_NAME] - RIXENSART Information int…" at bounding box center [315, 152] width 630 height 304
drag, startPoint x: 544, startPoint y: 92, endPoint x: 515, endPoint y: 95, distance: 29.0
click at [515, 95] on td "[PHONE_NUMBER]" at bounding box center [535, 94] width 68 height 25
copy link "491736587"
click at [613, 150] on html "10-968798 - [PERSON_NAME] 10-968798 - [PERSON_NAME] - RIXENSART Information int…" at bounding box center [315, 152] width 630 height 304
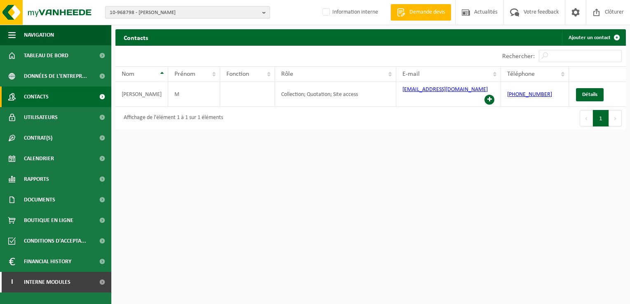
click at [174, 16] on span "10-968798 - [PERSON_NAME]" at bounding box center [184, 13] width 149 height 12
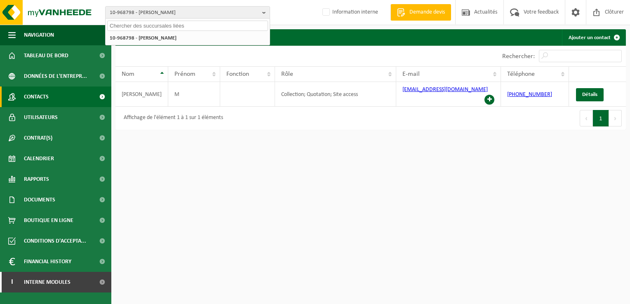
click at [169, 26] on input "text" at bounding box center [187, 26] width 161 height 10
type input "h"
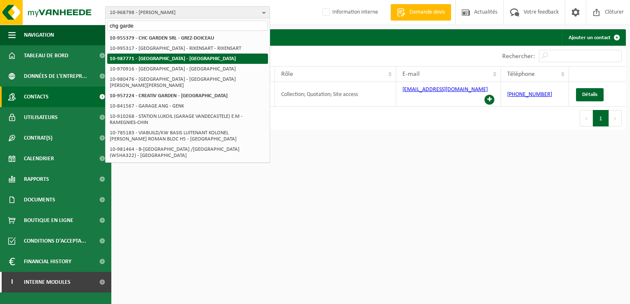
type input "chg garde"
click at [181, 57] on strong "10-987771 - [GEOGRAPHIC_DATA] - [GEOGRAPHIC_DATA]" at bounding box center [173, 58] width 126 height 5
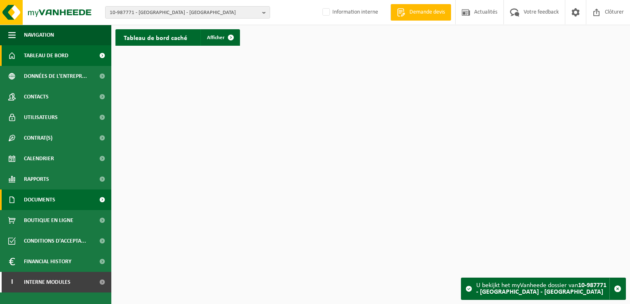
click at [44, 197] on span "Documents" at bounding box center [39, 200] width 31 height 21
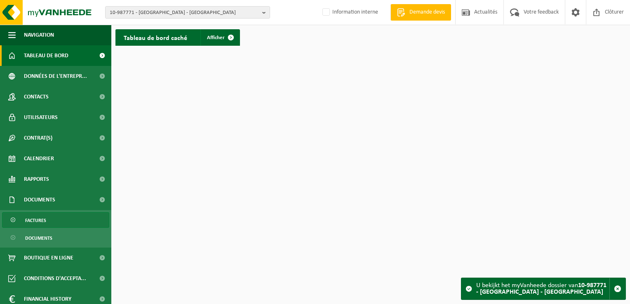
click at [33, 215] on span "Factures" at bounding box center [35, 221] width 21 height 16
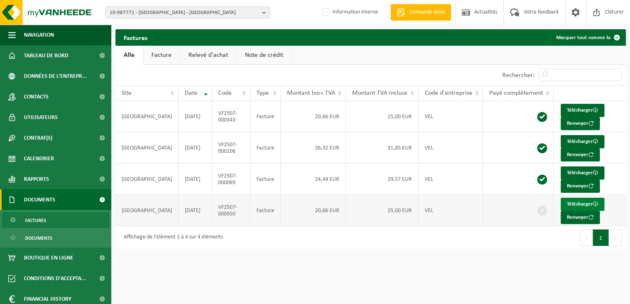
click at [566, 204] on link "Télécharger" at bounding box center [582, 204] width 44 height 13
